Goal: Navigation & Orientation: Find specific page/section

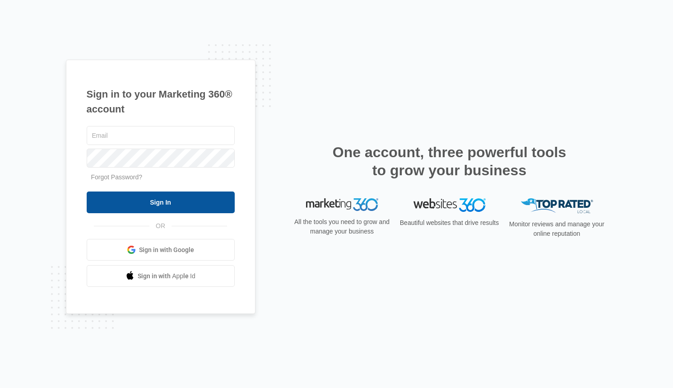
type input "[EMAIL_ADDRESS][DOMAIN_NAME]"
click at [185, 201] on input "Sign In" at bounding box center [161, 202] width 148 height 22
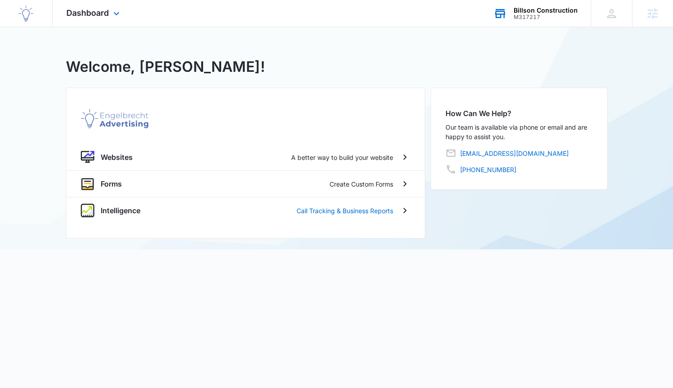
click at [557, 12] on div "Billson Construction" at bounding box center [546, 10] width 64 height 7
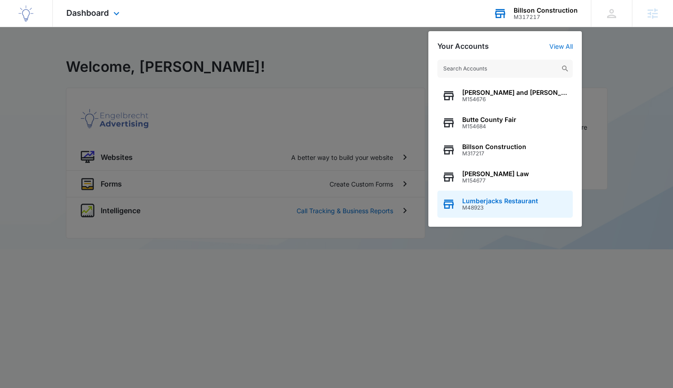
click at [482, 203] on span "Lumberjacks Restaurant" at bounding box center [500, 200] width 76 height 7
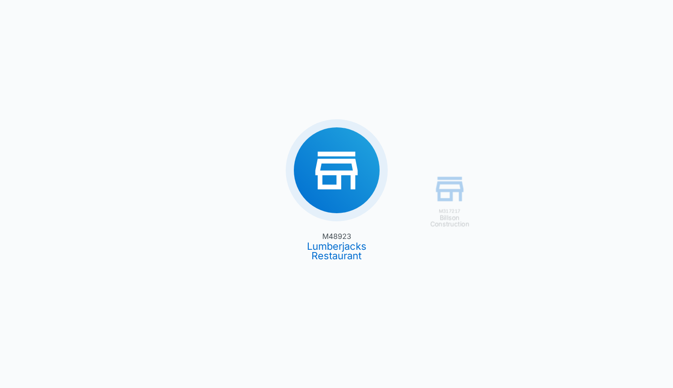
click at [351, 178] on div "M317217 Billson Construction M48923 Lumberjacks Restaurant" at bounding box center [336, 194] width 673 height 388
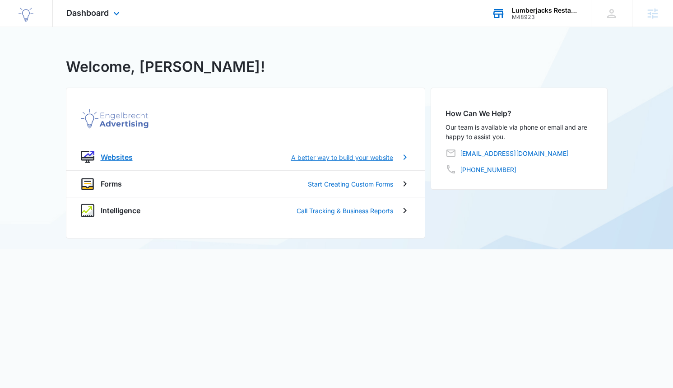
click at [109, 153] on p "Websites" at bounding box center [117, 157] width 32 height 11
